Goal: Information Seeking & Learning: Learn about a topic

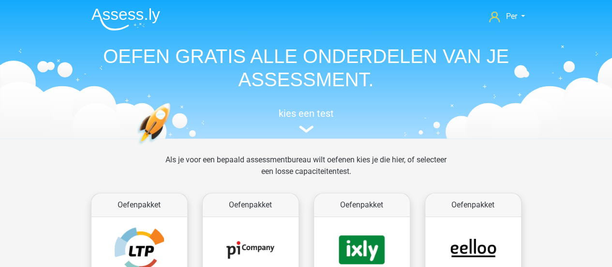
scroll to position [205, 0]
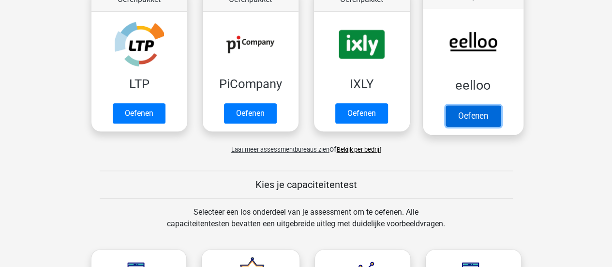
click at [474, 115] on link "Oefenen" at bounding box center [472, 115] width 55 height 21
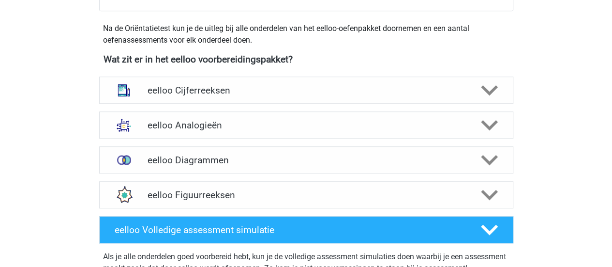
scroll to position [313, 0]
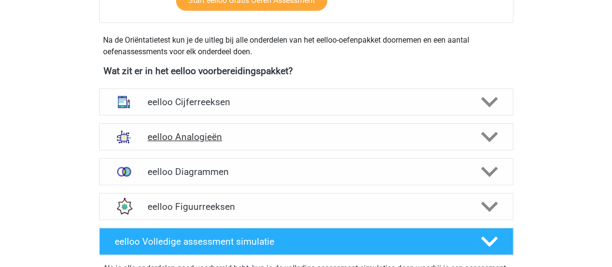
click at [302, 141] on h4 "eelloo Analogieën" at bounding box center [306, 136] width 317 height 11
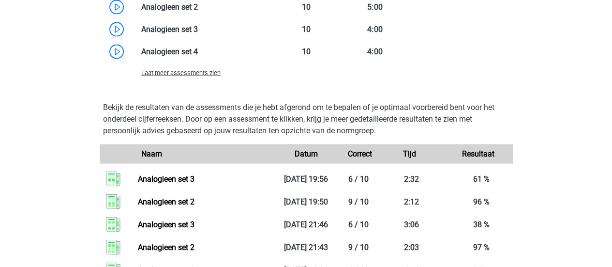
scroll to position [902, 0]
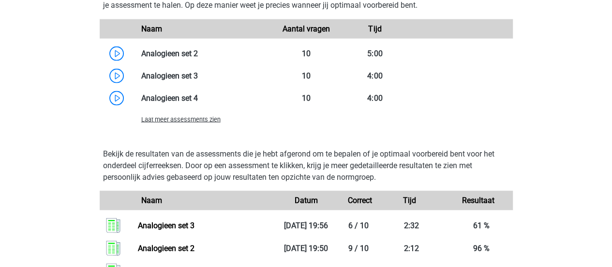
click at [203, 119] on span "Laat meer assessments zien" at bounding box center [180, 118] width 79 height 7
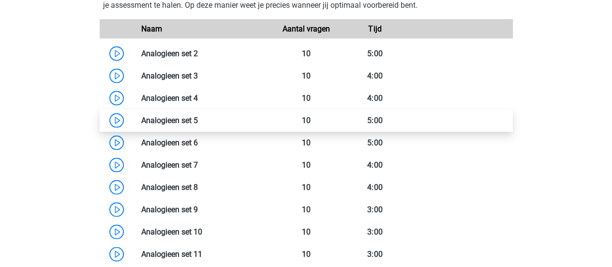
click at [198, 120] on link at bounding box center [198, 119] width 0 height 9
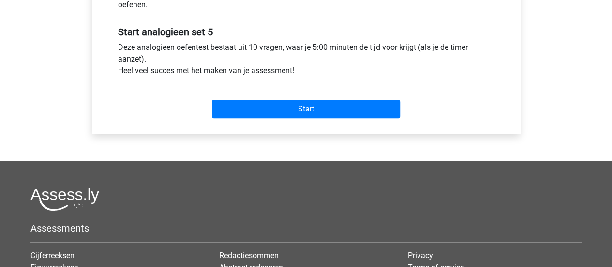
scroll to position [349, 0]
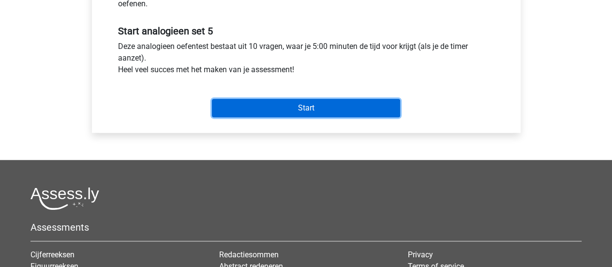
click at [266, 106] on input "Start" at bounding box center [306, 108] width 188 height 18
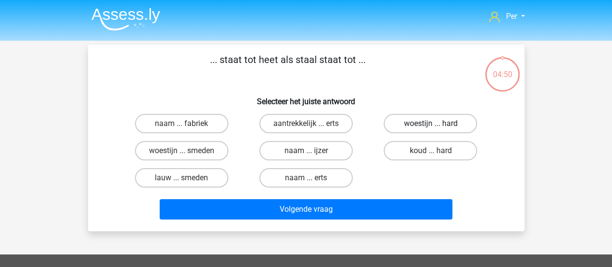
click at [412, 122] on label "woestijn ... hard" at bounding box center [430, 123] width 93 height 19
click at [431, 123] on input "woestijn ... hard" at bounding box center [434, 126] width 6 height 6
radio input "true"
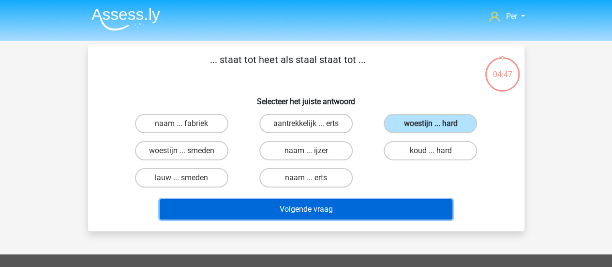
click at [302, 201] on button "Volgende vraag" at bounding box center [306, 209] width 293 height 20
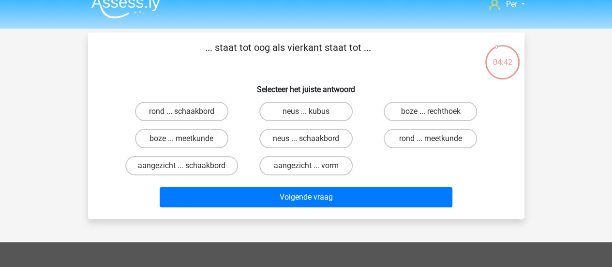
scroll to position [11, 0]
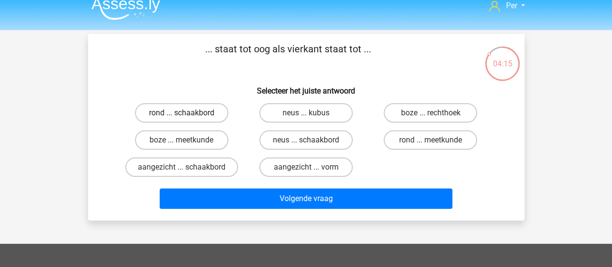
click at [209, 112] on label "rond ... schaakbord" at bounding box center [181, 112] width 93 height 19
click at [188, 113] on input "rond ... schaakbord" at bounding box center [185, 116] width 6 height 6
radio input "true"
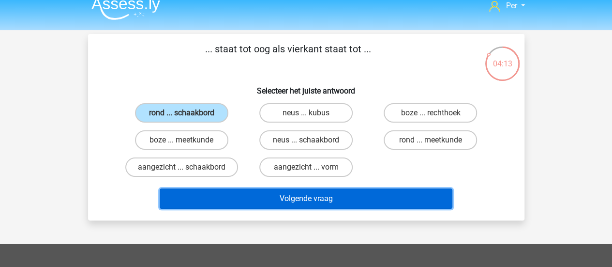
click at [323, 203] on button "Volgende vraag" at bounding box center [306, 198] width 293 height 20
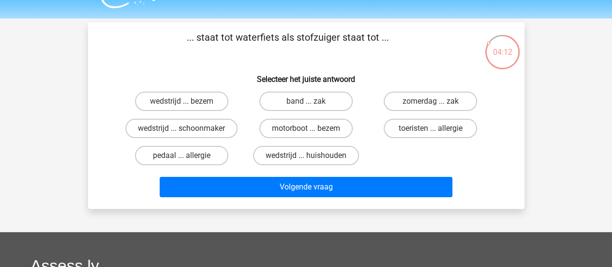
scroll to position [20, 0]
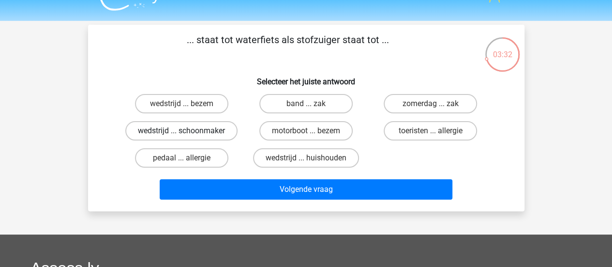
click at [207, 131] on label "wedstrijd ... schoonmaker" at bounding box center [181, 130] width 112 height 19
click at [188, 131] on input "wedstrijd ... schoonmaker" at bounding box center [185, 134] width 6 height 6
radio input "true"
click at [412, 108] on label "zomerdag ... zak" at bounding box center [430, 103] width 93 height 19
click at [431, 108] on input "zomerdag ... zak" at bounding box center [434, 107] width 6 height 6
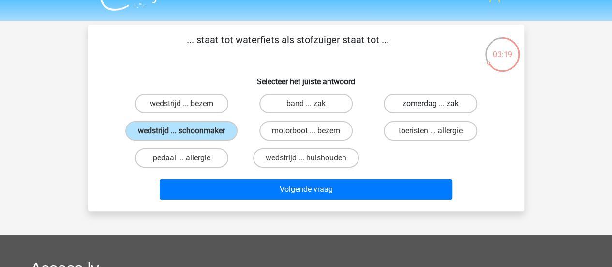
radio input "true"
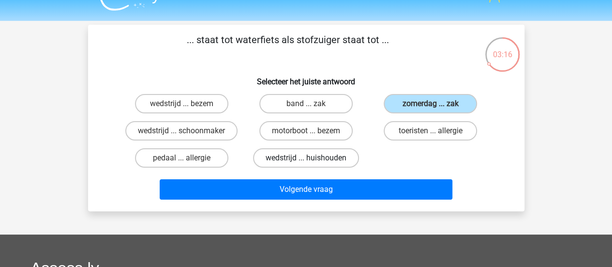
click at [339, 152] on label "wedstrijd ... huishouden" at bounding box center [306, 157] width 106 height 19
click at [312, 158] on input "wedstrijd ... huishouden" at bounding box center [309, 161] width 6 height 6
radio input "true"
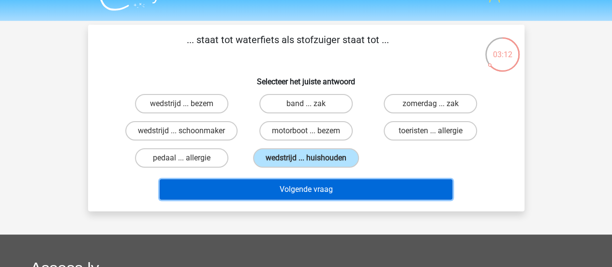
click at [337, 184] on button "Volgende vraag" at bounding box center [306, 189] width 293 height 20
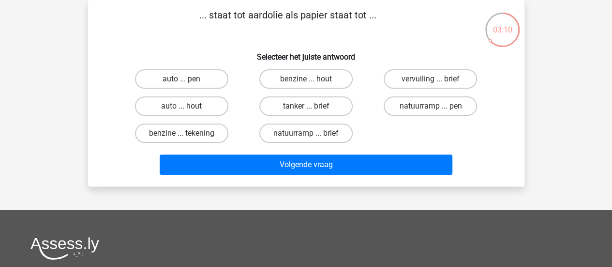
scroll to position [0, 0]
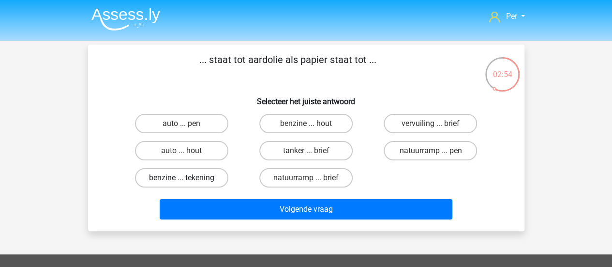
click at [215, 179] on label "benzine ... tekening" at bounding box center [181, 177] width 93 height 19
click at [188, 179] on input "benzine ... tekening" at bounding box center [185, 181] width 6 height 6
radio input "true"
click at [215, 179] on label "benzine ... tekening" at bounding box center [181, 177] width 93 height 19
click at [188, 179] on input "benzine ... tekening" at bounding box center [185, 181] width 6 height 6
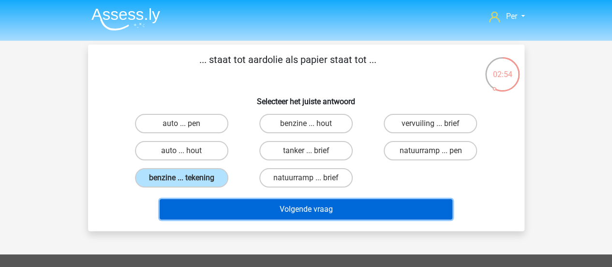
click at [289, 208] on button "Volgende vraag" at bounding box center [306, 209] width 293 height 20
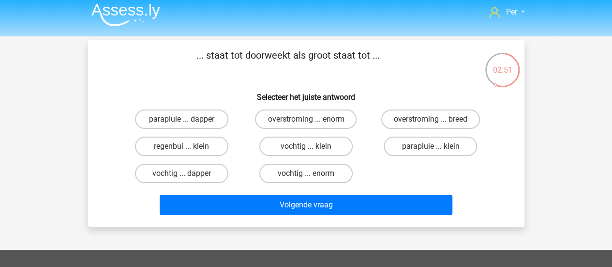
scroll to position [1, 0]
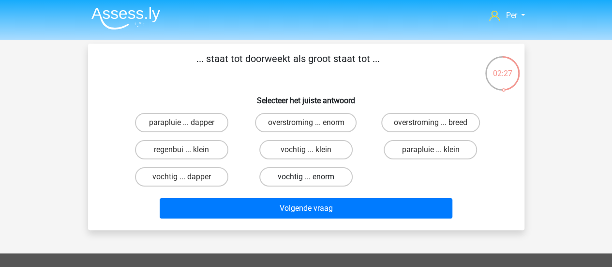
click at [289, 175] on label "vochtig ... enorm" at bounding box center [305, 176] width 93 height 19
click at [306, 177] on input "vochtig ... enorm" at bounding box center [309, 180] width 6 height 6
radio input "true"
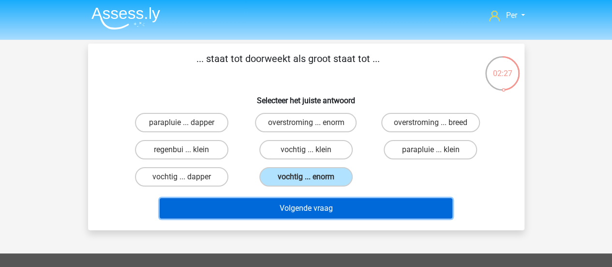
click at [306, 210] on button "Volgende vraag" at bounding box center [306, 208] width 293 height 20
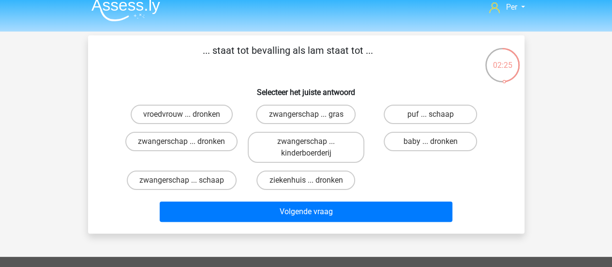
scroll to position [8, 0]
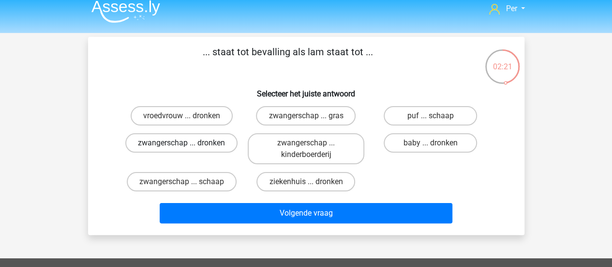
click at [205, 143] on label "zwangerschap ... dronken" at bounding box center [181, 142] width 112 height 19
click at [188, 143] on input "zwangerschap ... dronken" at bounding box center [185, 146] width 6 height 6
radio input "true"
click at [214, 185] on label "zwangerschap ... schaap" at bounding box center [182, 181] width 110 height 19
click at [188, 185] on input "zwangerschap ... schaap" at bounding box center [185, 185] width 6 height 6
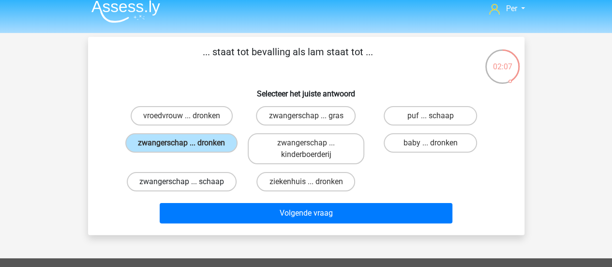
radio input "true"
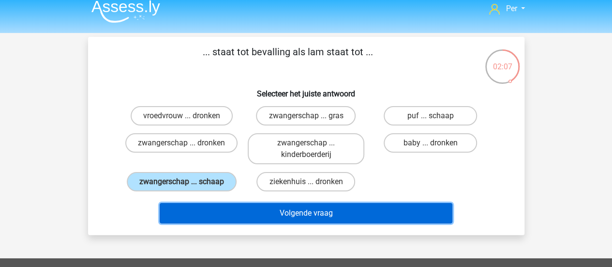
click at [274, 213] on button "Volgende vraag" at bounding box center [306, 213] width 293 height 20
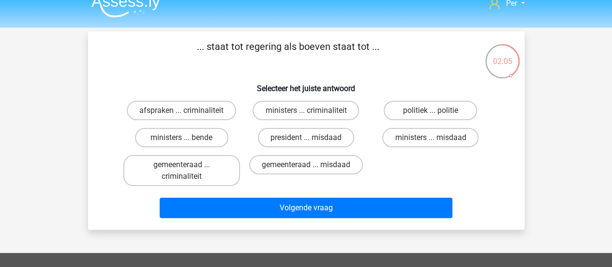
scroll to position [0, 0]
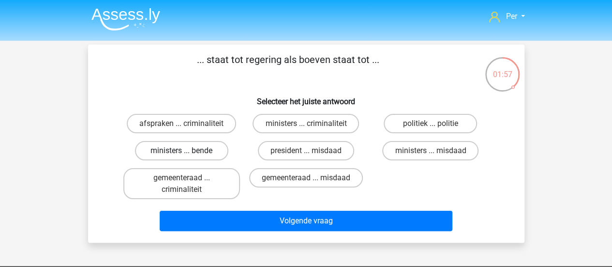
click at [218, 151] on label "ministers ... bende" at bounding box center [181, 150] width 93 height 19
click at [188, 151] on input "ministers ... bende" at bounding box center [185, 154] width 6 height 6
radio input "true"
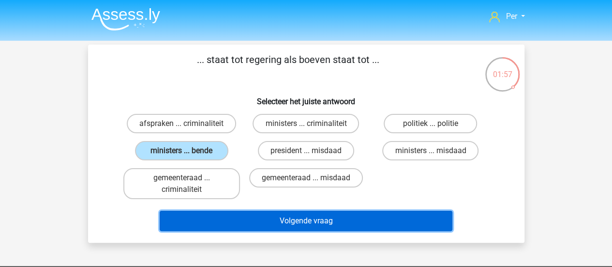
click at [312, 230] on button "Volgende vraag" at bounding box center [306, 221] width 293 height 20
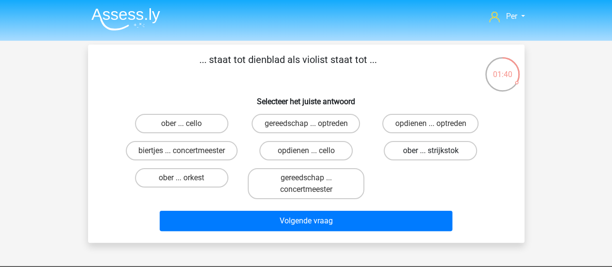
click at [437, 154] on label "ober ... strijkstok" at bounding box center [430, 150] width 93 height 19
click at [437, 154] on input "ober ... strijkstok" at bounding box center [434, 154] width 6 height 6
radio input "true"
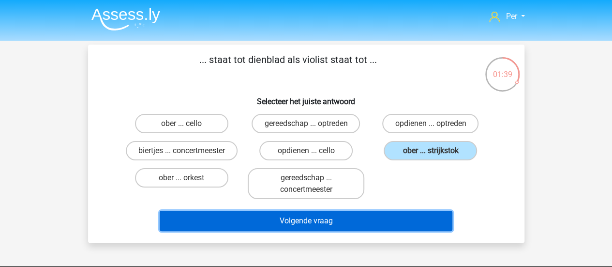
click at [367, 223] on button "Volgende vraag" at bounding box center [306, 221] width 293 height 20
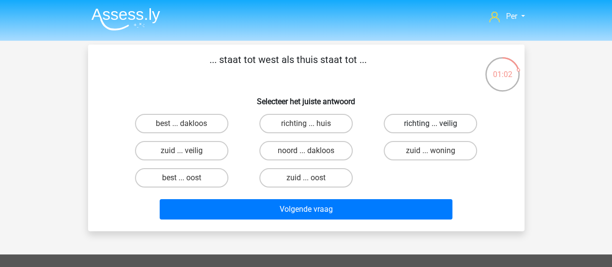
click at [407, 125] on label "richting ... veilig" at bounding box center [430, 123] width 93 height 19
click at [431, 125] on input "richting ... veilig" at bounding box center [434, 126] width 6 height 6
radio input "true"
click at [309, 122] on label "richting ... huis" at bounding box center [305, 123] width 93 height 19
click at [309, 123] on input "richting ... huis" at bounding box center [309, 126] width 6 height 6
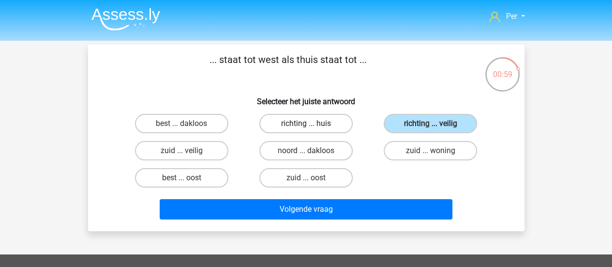
radio input "true"
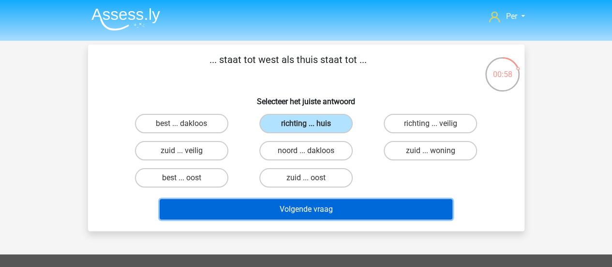
click at [289, 219] on button "Volgende vraag" at bounding box center [306, 209] width 293 height 20
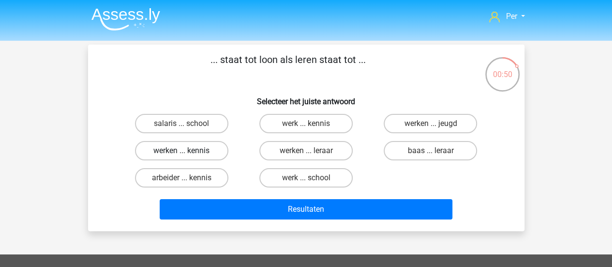
click at [200, 151] on label "werken ... kennis" at bounding box center [181, 150] width 93 height 19
click at [188, 151] on input "werken ... kennis" at bounding box center [185, 154] width 6 height 6
radio input "true"
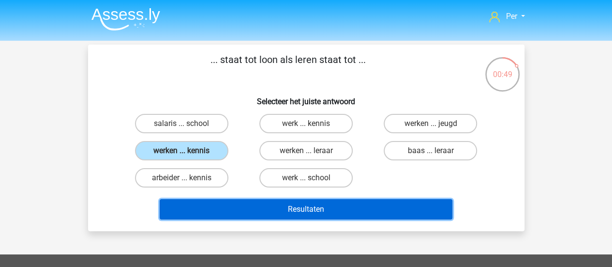
click at [291, 206] on button "Resultaten" at bounding box center [306, 209] width 293 height 20
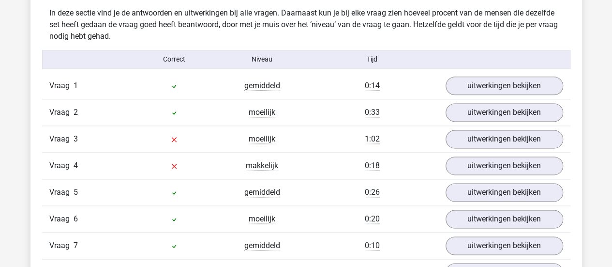
scroll to position [619, 0]
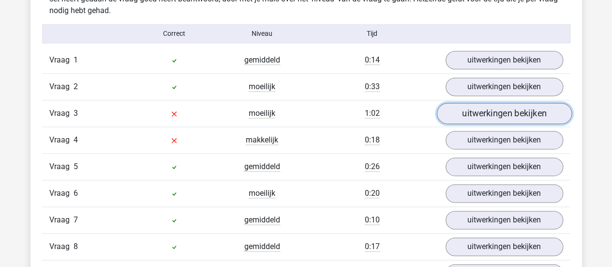
click at [504, 117] on link "uitwerkingen bekijken" at bounding box center [504, 113] width 135 height 21
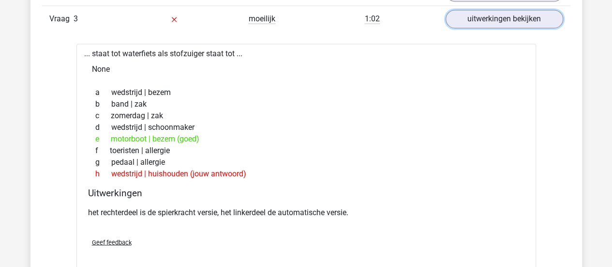
scroll to position [713, 0]
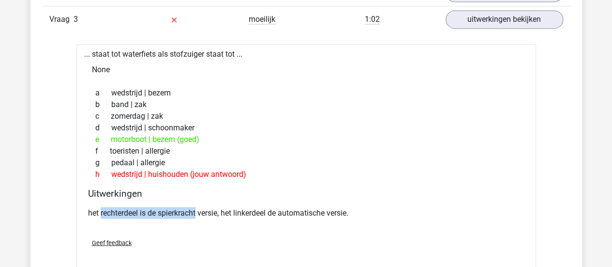
drag, startPoint x: 101, startPoint y: 203, endPoint x: 204, endPoint y: 214, distance: 103.8
click at [204, 214] on div "het rechterdeel is de spierkracht versie, het linkerdeel de automatische versie." at bounding box center [306, 216] width 437 height 27
click at [204, 214] on p "het rechterdeel is de spierkracht versie, het linkerdeel de automatische versie." at bounding box center [306, 213] width 437 height 12
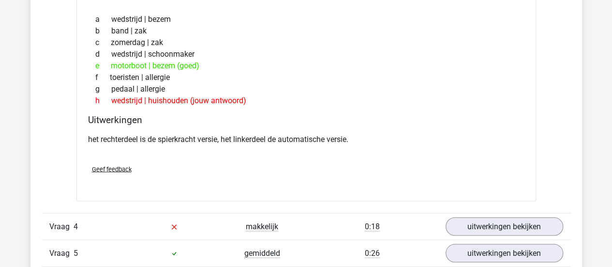
scroll to position [787, 0]
click at [116, 167] on span "Geef feedback" at bounding box center [112, 168] width 40 height 7
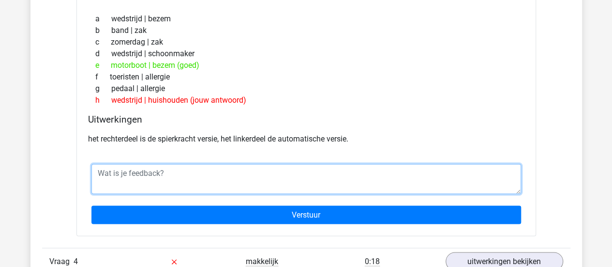
click at [134, 175] on textarea at bounding box center [306, 179] width 430 height 30
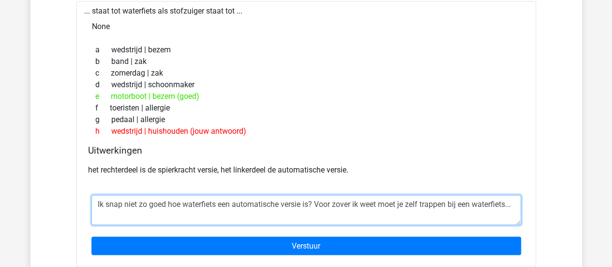
scroll to position [760, 0]
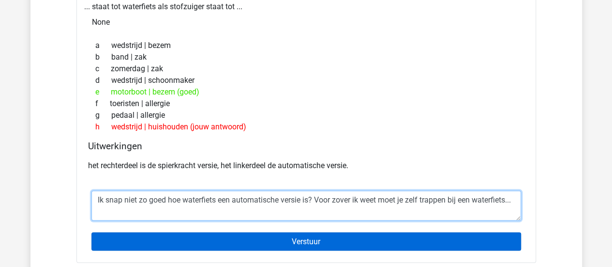
type textarea "Ik snap niet zo goed hoe waterfiets een automatische versie is? Voor zover ik w…"
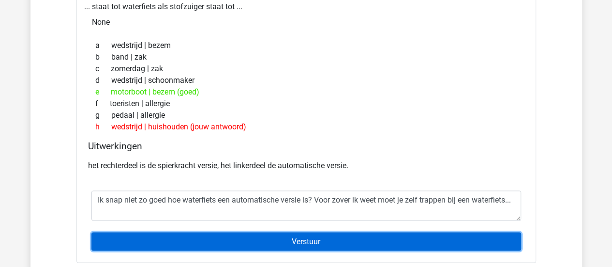
click at [236, 233] on input "Verstuur" at bounding box center [306, 241] width 430 height 18
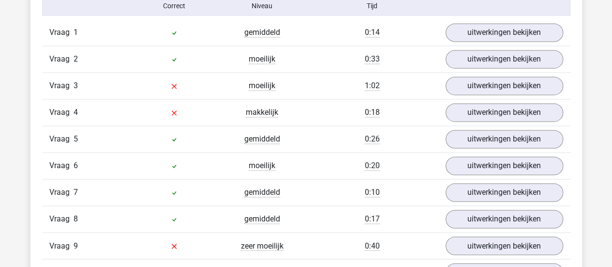
scroll to position [689, 0]
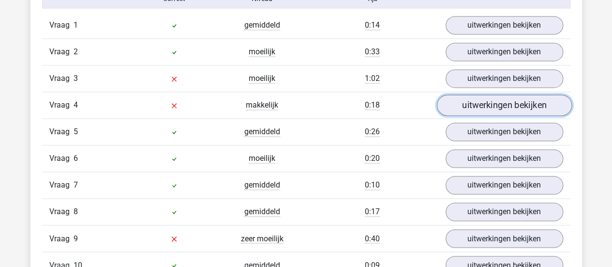
click at [480, 104] on link "uitwerkingen bekijken" at bounding box center [504, 104] width 135 height 21
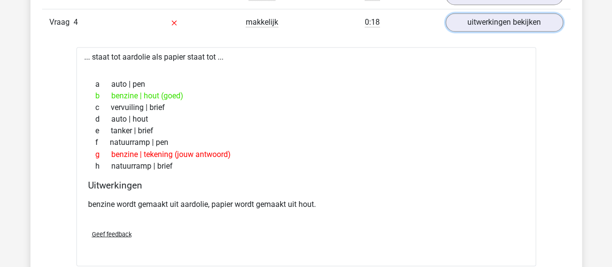
scroll to position [737, 0]
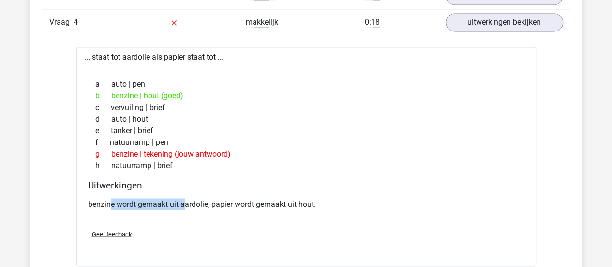
drag, startPoint x: 112, startPoint y: 201, endPoint x: 193, endPoint y: 205, distance: 80.9
click at [193, 205] on p "benzine wordt gemaakt uit aardolie, papier wordt gemaakt uit hout." at bounding box center [306, 204] width 437 height 12
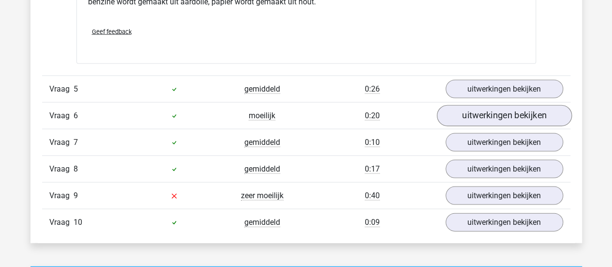
scroll to position [939, 0]
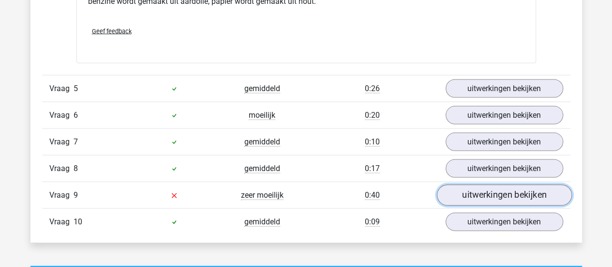
click at [490, 188] on link "uitwerkingen bekijken" at bounding box center [504, 194] width 135 height 21
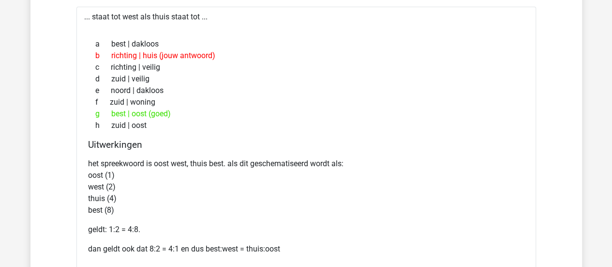
scroll to position [1162, 0]
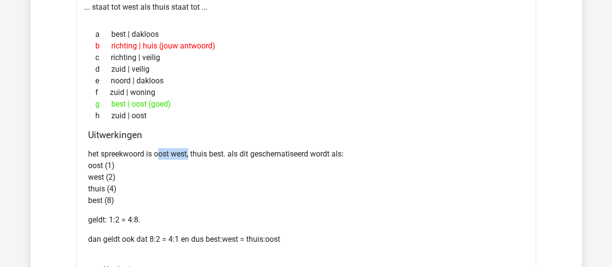
drag, startPoint x: 158, startPoint y: 147, endPoint x: 199, endPoint y: 150, distance: 41.2
click at [199, 150] on p "het spreekwoord is oost west, thuis best. als dit geschematiseerd wordt als: oo…" at bounding box center [306, 177] width 437 height 58
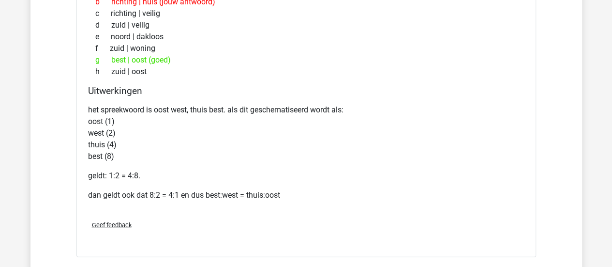
scroll to position [1206, 0]
drag, startPoint x: 91, startPoint y: 190, endPoint x: 162, endPoint y: 193, distance: 70.7
click at [162, 193] on p "dan geldt ook dat 8:2 = 4:1 en dus best:west = thuis:oost" at bounding box center [306, 195] width 437 height 12
drag, startPoint x: 173, startPoint y: 191, endPoint x: 214, endPoint y: 192, distance: 41.2
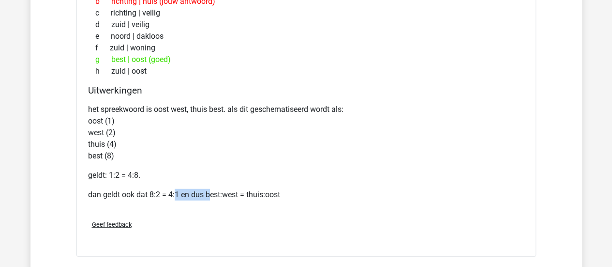
click at [214, 192] on p "dan geldt ook dat 8:2 = 4:1 en dus best:west = thuis:oost" at bounding box center [306, 195] width 437 height 12
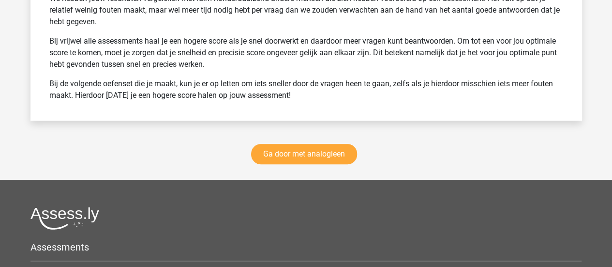
scroll to position [1925, 0]
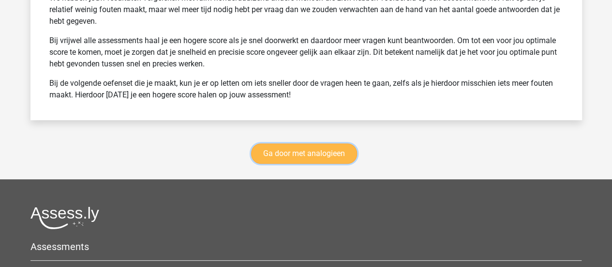
click at [340, 151] on link "Ga door met analogieen" at bounding box center [304, 153] width 106 height 20
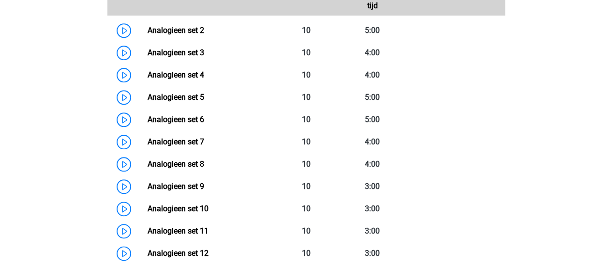
scroll to position [492, 0]
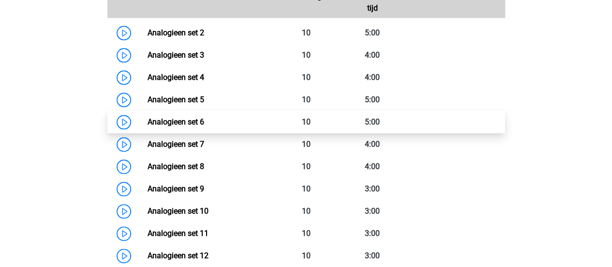
click at [186, 119] on link "Analogieen set 6" at bounding box center [176, 121] width 57 height 9
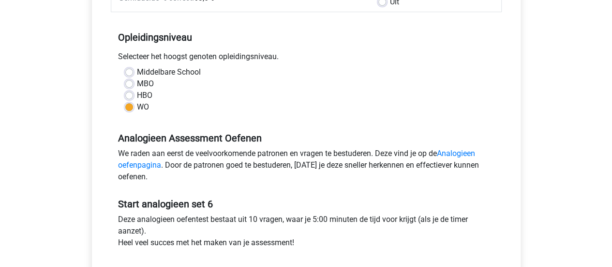
scroll to position [224, 0]
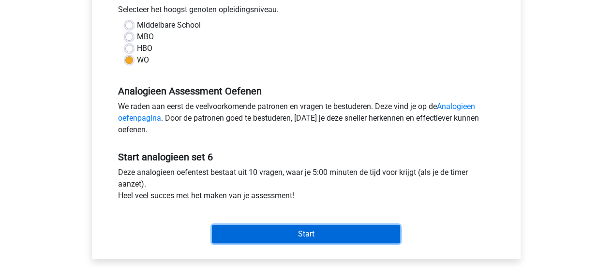
click at [355, 233] on input "Start" at bounding box center [306, 234] width 188 height 18
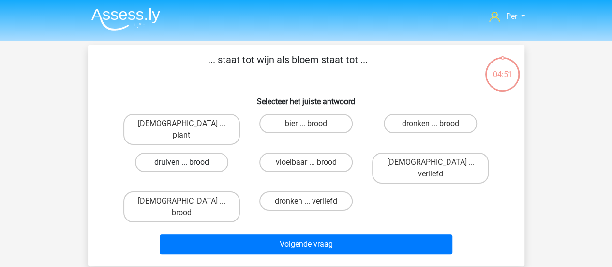
click at [212, 152] on label "druiven ... brood" at bounding box center [181, 161] width 93 height 19
click at [188, 162] on input "druiven ... brood" at bounding box center [185, 165] width 6 height 6
radio input "true"
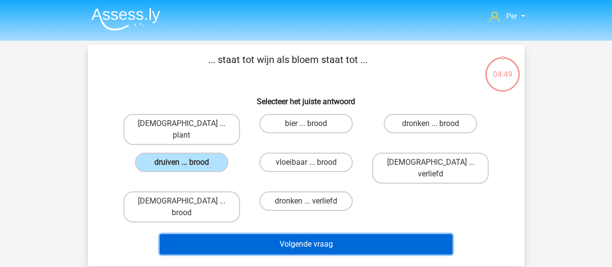
click at [267, 234] on button "Volgende vraag" at bounding box center [306, 244] width 293 height 20
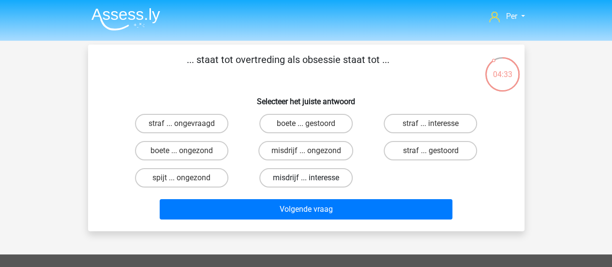
click at [302, 180] on label "misdrijf ... interesse" at bounding box center [305, 177] width 93 height 19
click at [306, 180] on input "misdrijf ... interesse" at bounding box center [309, 181] width 6 height 6
radio input "true"
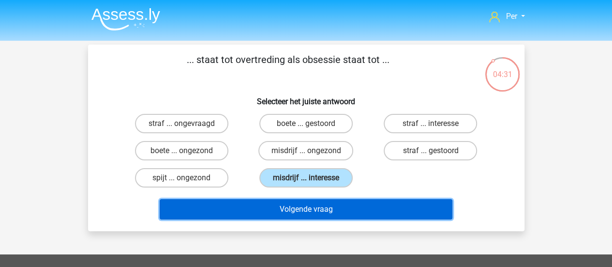
click at [314, 211] on button "Volgende vraag" at bounding box center [306, 209] width 293 height 20
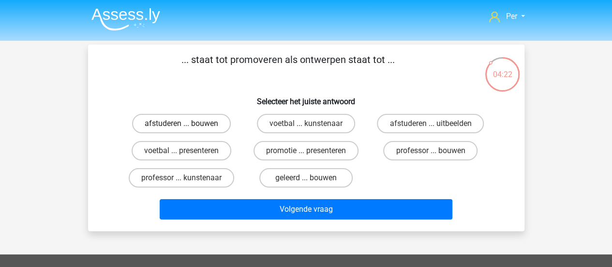
click at [189, 125] on label "afstuderen ... bouwen" at bounding box center [181, 123] width 99 height 19
click at [188, 125] on input "afstuderen ... bouwen" at bounding box center [185, 126] width 6 height 6
radio input "true"
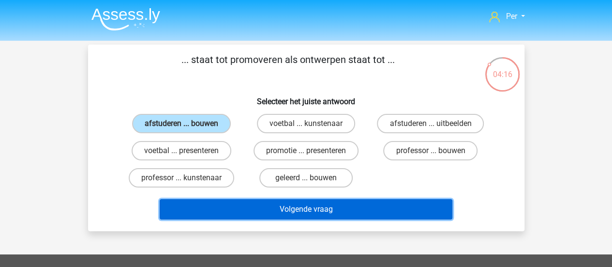
click at [265, 206] on button "Volgende vraag" at bounding box center [306, 209] width 293 height 20
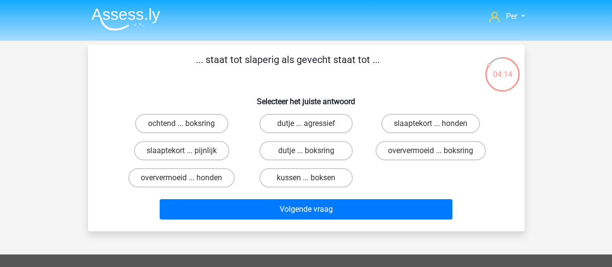
drag, startPoint x: 224, startPoint y: 56, endPoint x: 298, endPoint y: 61, distance: 74.3
click at [298, 61] on p "... staat tot slaperig als gevecht staat tot ..." at bounding box center [288, 66] width 369 height 29
click at [197, 158] on label "slaaptekort ... pijnlijk" at bounding box center [181, 150] width 95 height 19
click at [188, 157] on input "slaaptekort ... pijnlijk" at bounding box center [185, 154] width 6 height 6
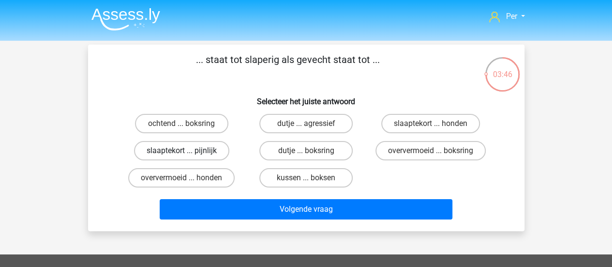
radio input "true"
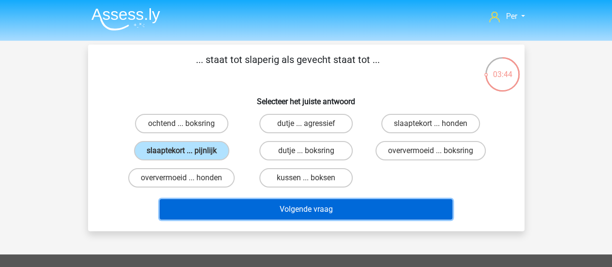
click at [304, 208] on button "Volgende vraag" at bounding box center [306, 209] width 293 height 20
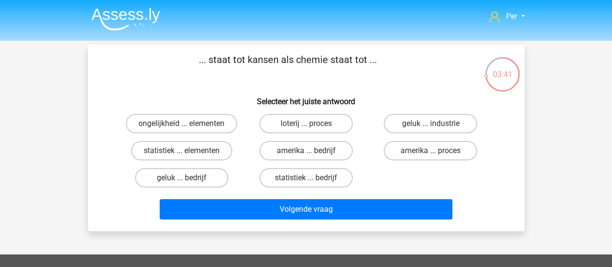
click at [218, 62] on p "... staat tot kansen als chemie staat tot ..." at bounding box center [288, 66] width 369 height 29
drag, startPoint x: 218, startPoint y: 62, endPoint x: 268, endPoint y: 69, distance: 50.4
click at [268, 69] on p "... staat tot kansen als chemie staat tot ..." at bounding box center [288, 66] width 369 height 29
click at [208, 148] on label "statistiek ... elementen" at bounding box center [181, 150] width 101 height 19
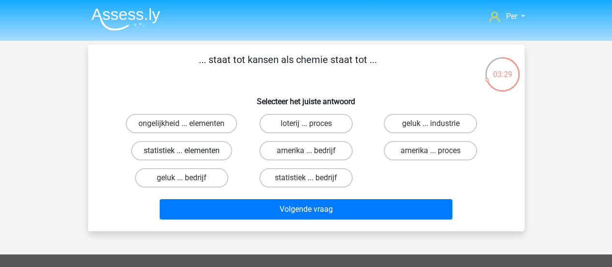
click at [188, 151] on input "statistiek ... elementen" at bounding box center [185, 154] width 6 height 6
radio input "true"
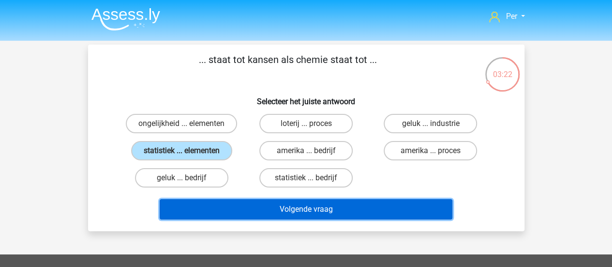
click at [314, 207] on button "Volgende vraag" at bounding box center [306, 209] width 293 height 20
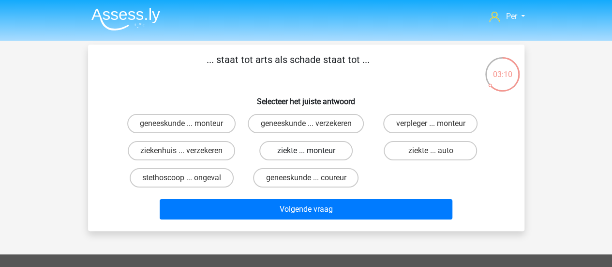
click at [283, 160] on label "ziekte ... monteur" at bounding box center [305, 150] width 93 height 19
click at [306, 157] on input "ziekte ... monteur" at bounding box center [309, 154] width 6 height 6
radio input "true"
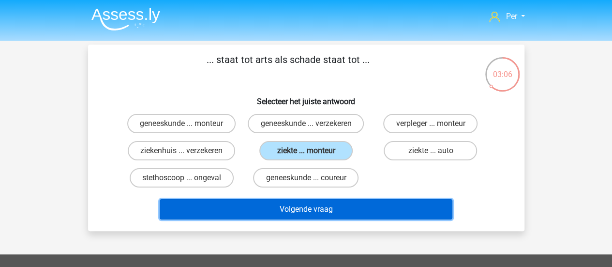
click at [281, 218] on button "Volgende vraag" at bounding box center [306, 209] width 293 height 20
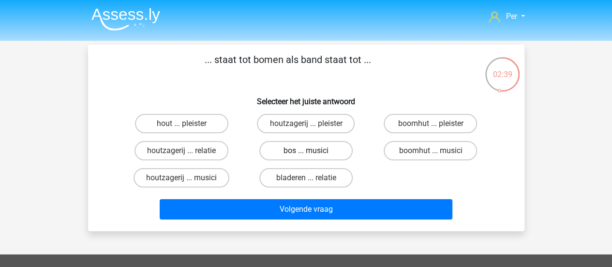
click at [319, 152] on label "bos ... musici" at bounding box center [305, 150] width 93 height 19
click at [312, 152] on input "bos ... musici" at bounding box center [309, 154] width 6 height 6
radio input "true"
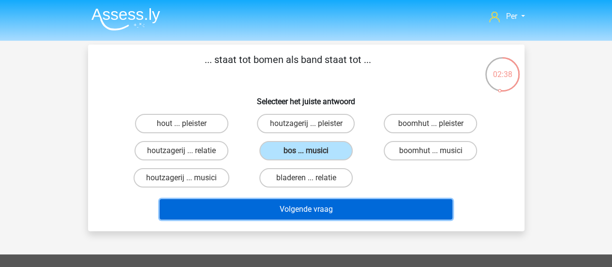
click at [307, 203] on button "Volgende vraag" at bounding box center [306, 209] width 293 height 20
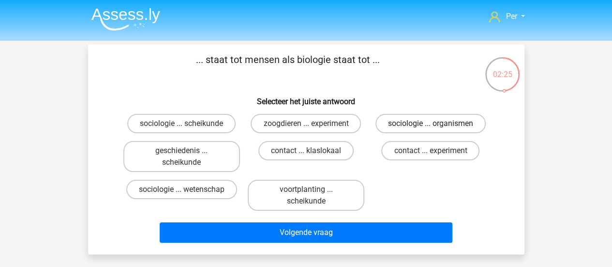
click at [387, 124] on label "sociologie ... organismen" at bounding box center [431, 123] width 110 height 19
click at [431, 124] on input "sociologie ... organismen" at bounding box center [434, 126] width 6 height 6
radio input "true"
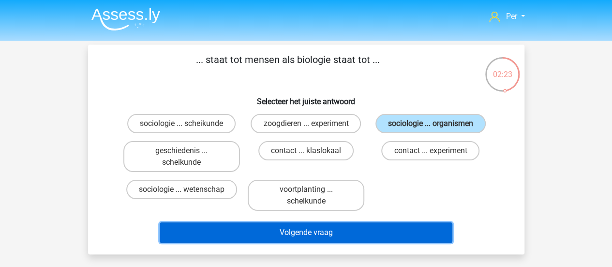
click at [325, 231] on button "Volgende vraag" at bounding box center [306, 232] width 293 height 20
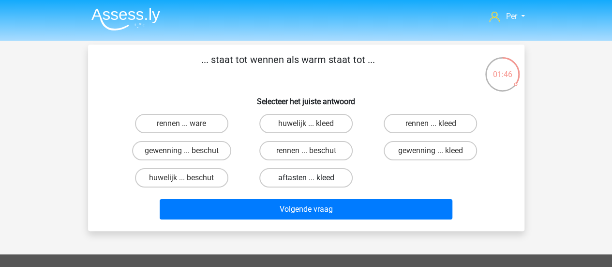
click at [314, 182] on label "aftasten ... kleed" at bounding box center [305, 177] width 93 height 19
click at [312, 182] on input "aftasten ... kleed" at bounding box center [309, 181] width 6 height 6
radio input "true"
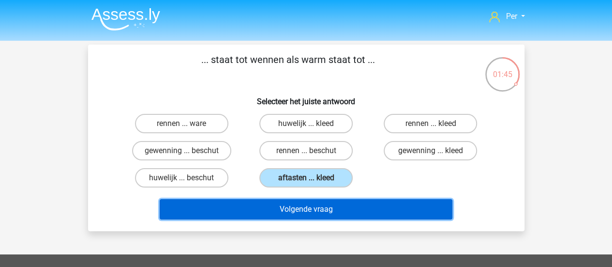
click at [316, 213] on button "Volgende vraag" at bounding box center [306, 209] width 293 height 20
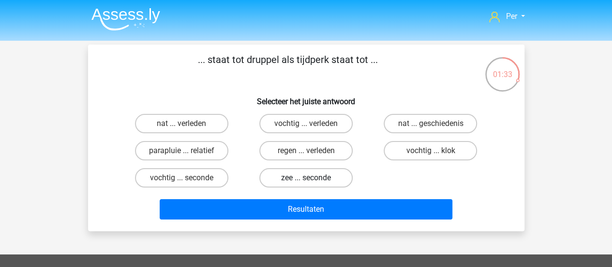
click at [293, 183] on label "zee ... seconde" at bounding box center [305, 177] width 93 height 19
click at [306, 183] on input "zee ... seconde" at bounding box center [309, 181] width 6 height 6
radio input "true"
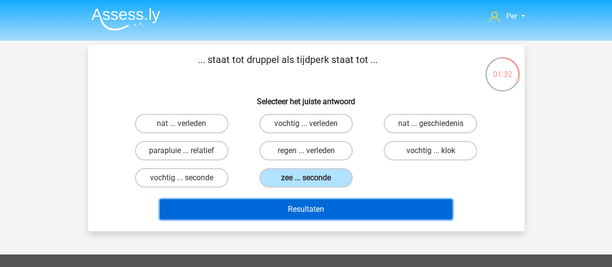
click at [306, 205] on button "Resultaten" at bounding box center [306, 209] width 293 height 20
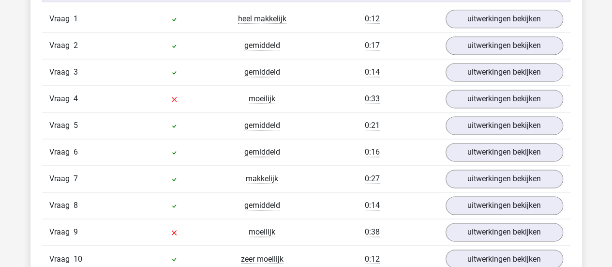
scroll to position [655, 0]
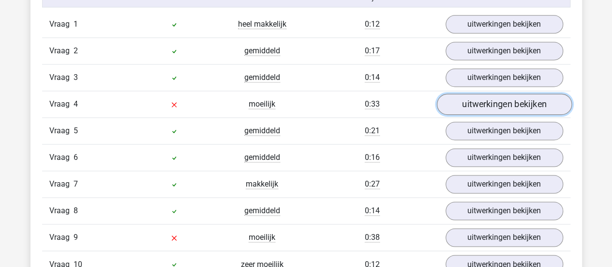
click at [493, 105] on link "uitwerkingen bekijken" at bounding box center [504, 103] width 135 height 21
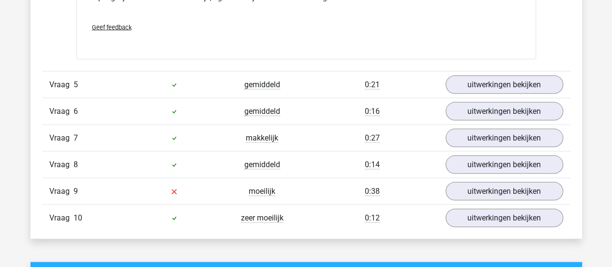
scroll to position [953, 0]
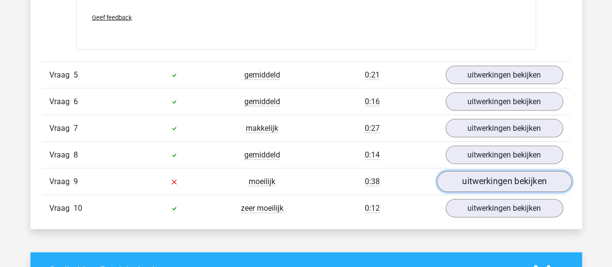
click at [482, 171] on link "uitwerkingen bekijken" at bounding box center [504, 181] width 135 height 21
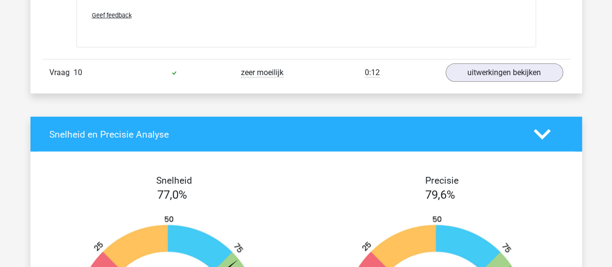
scroll to position [1331, 0]
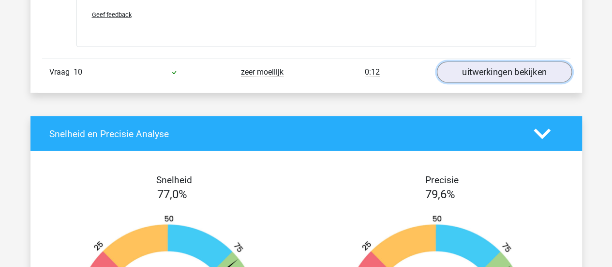
click at [461, 70] on link "uitwerkingen bekijken" at bounding box center [504, 72] width 135 height 21
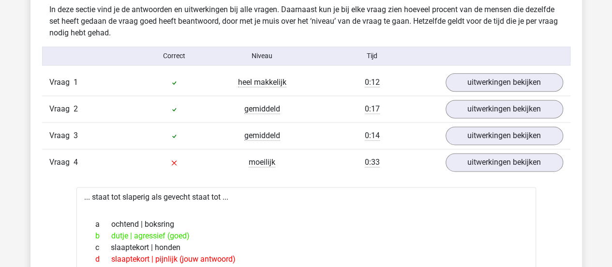
scroll to position [596, 0]
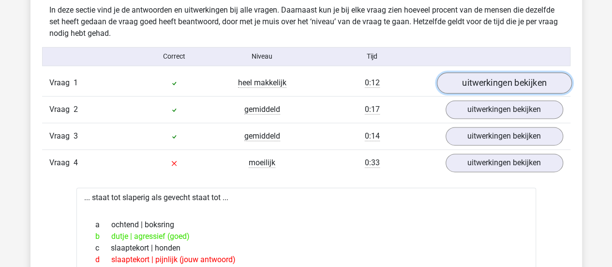
click at [498, 78] on link "uitwerkingen bekijken" at bounding box center [504, 82] width 135 height 21
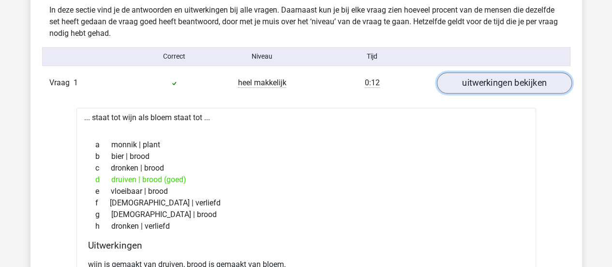
click at [498, 78] on link "uitwerkingen bekijken" at bounding box center [504, 82] width 135 height 21
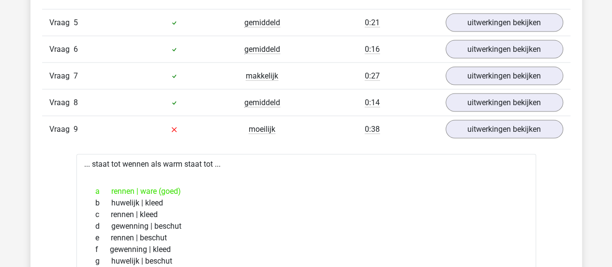
scroll to position [1009, 0]
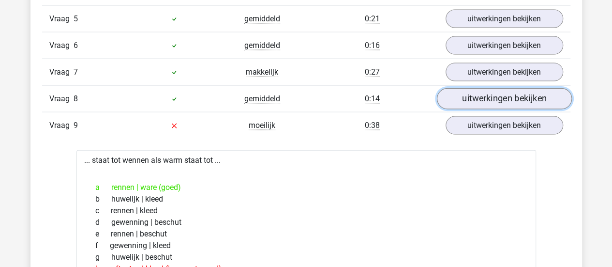
click at [490, 95] on link "uitwerkingen bekijken" at bounding box center [504, 98] width 135 height 21
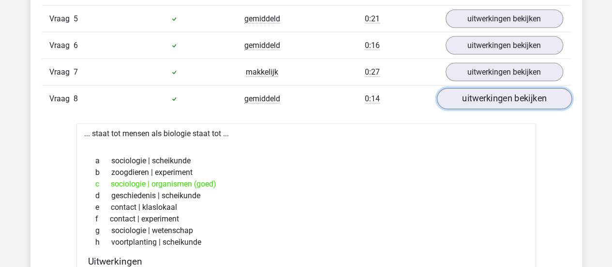
click at [490, 95] on link "uitwerkingen bekijken" at bounding box center [504, 98] width 135 height 21
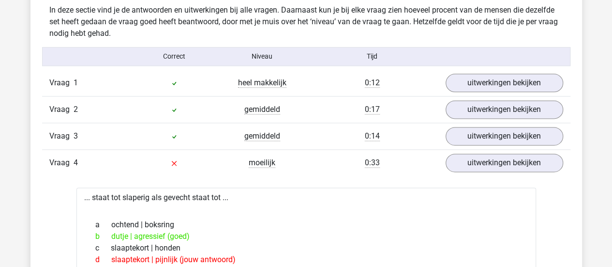
scroll to position [595, 0]
